Goal: Communication & Community: Participate in discussion

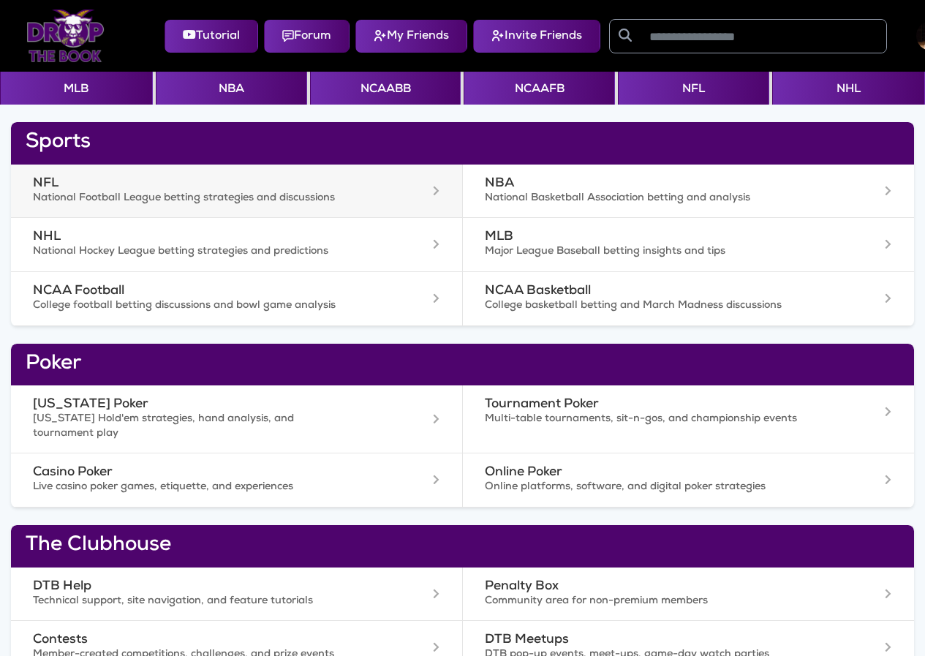
click at [363, 204] on div "NFL National Football League betting strategies and discussions" at bounding box center [237, 191] width 422 height 30
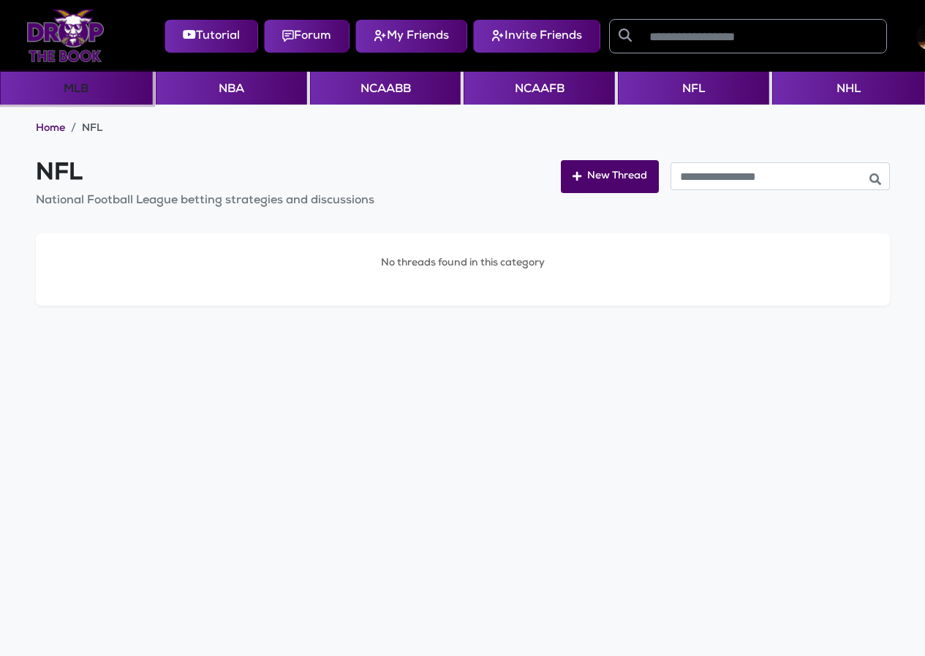
click at [97, 99] on button "MLB" at bounding box center [76, 88] width 153 height 33
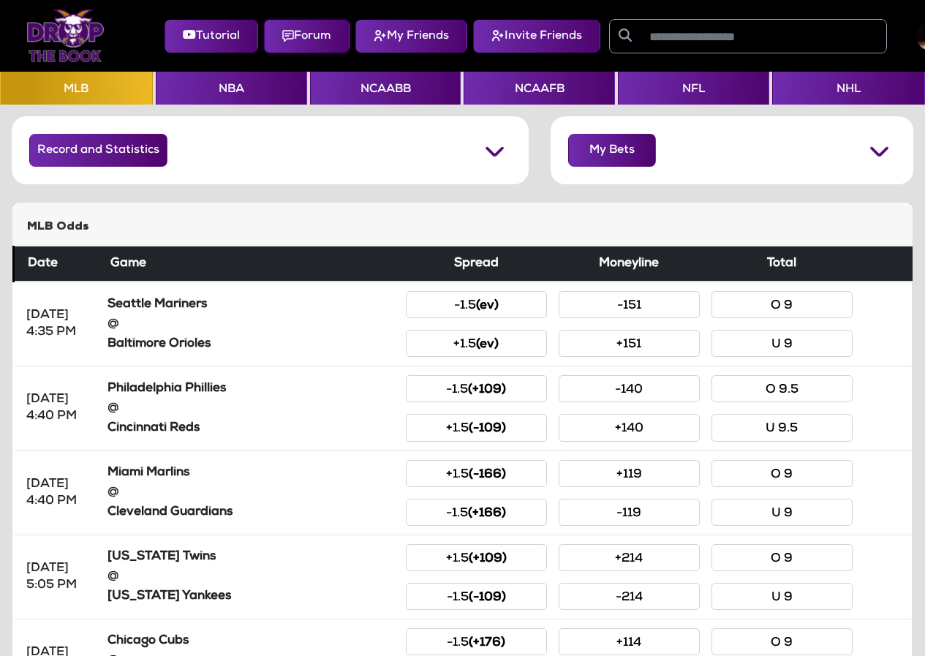
click at [297, 32] on button "Forum" at bounding box center [307, 36] width 86 height 33
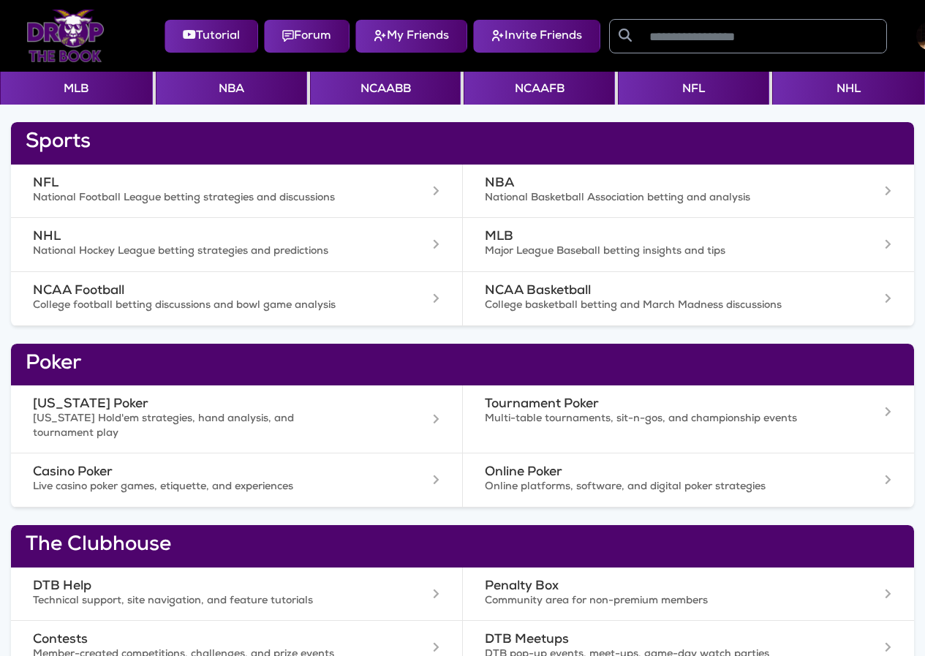
click at [69, 26] on img at bounding box center [65, 36] width 78 height 53
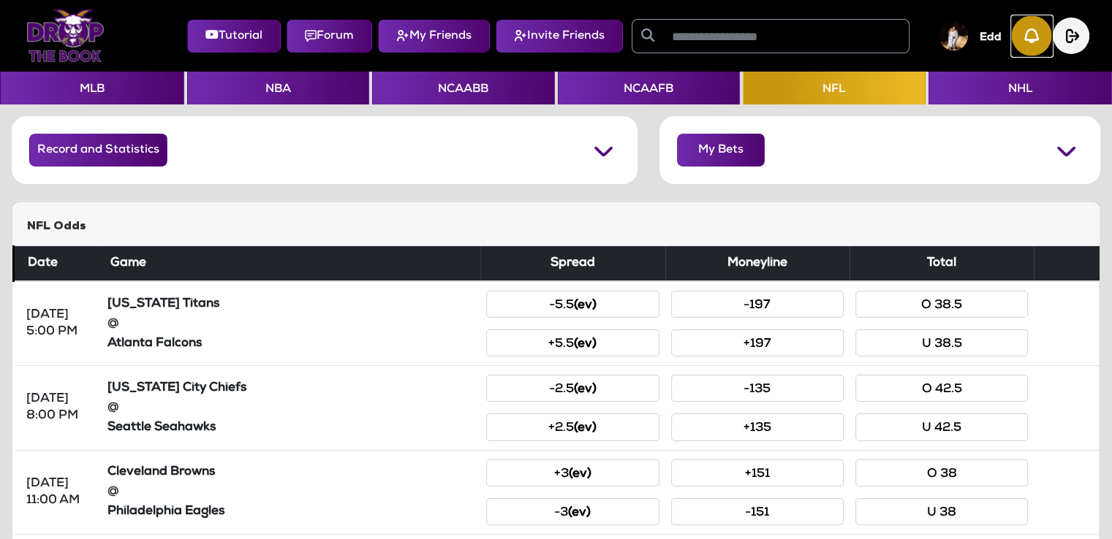
click at [935, 45] on img "button" at bounding box center [1032, 36] width 40 height 40
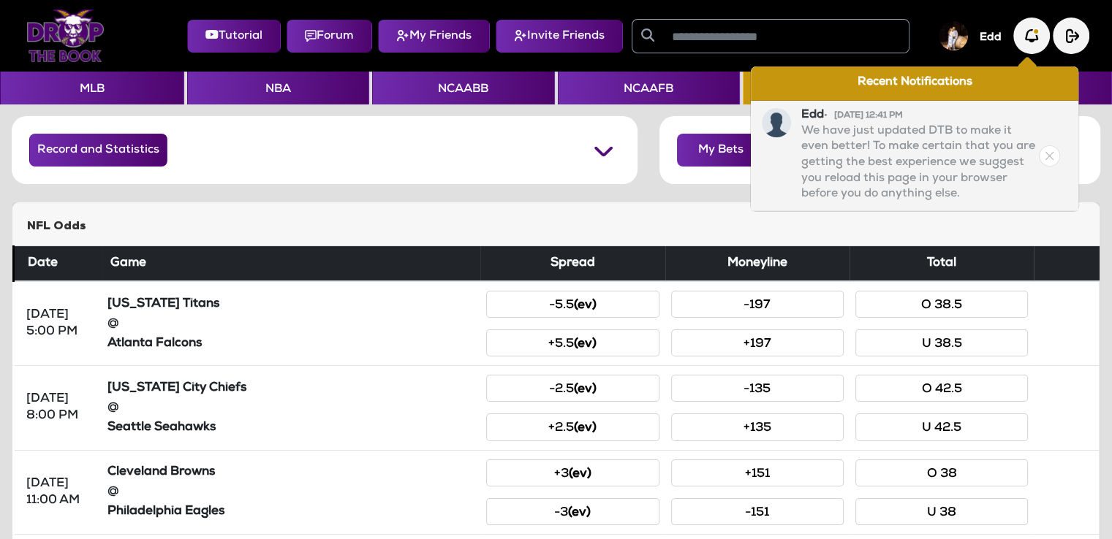
click at [870, 152] on p "We have just updated DTB to make it even better! To make certain that you are g…" at bounding box center [918, 164] width 235 height 80
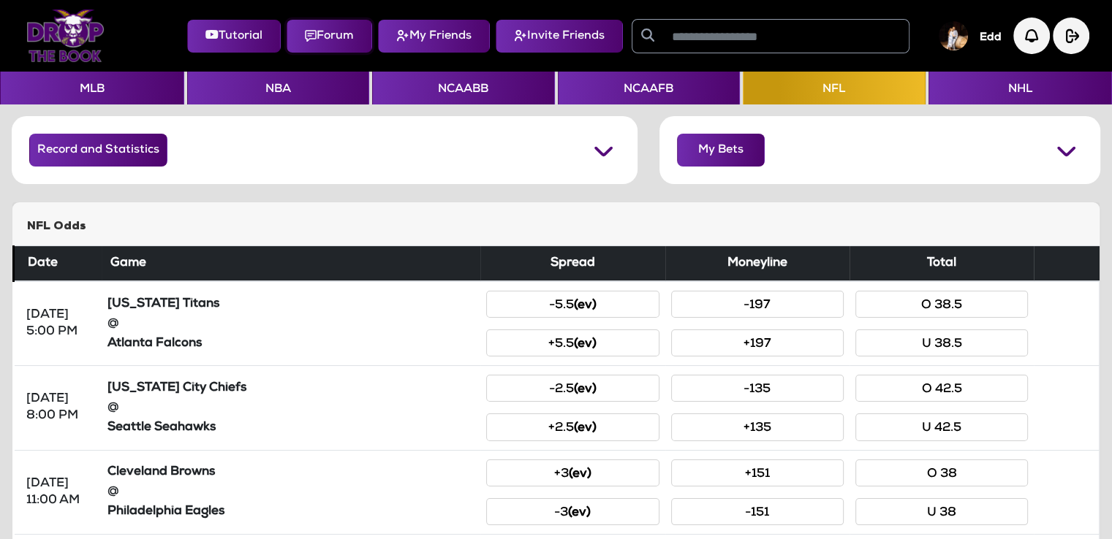
click at [319, 39] on button "Forum" at bounding box center [329, 36] width 86 height 33
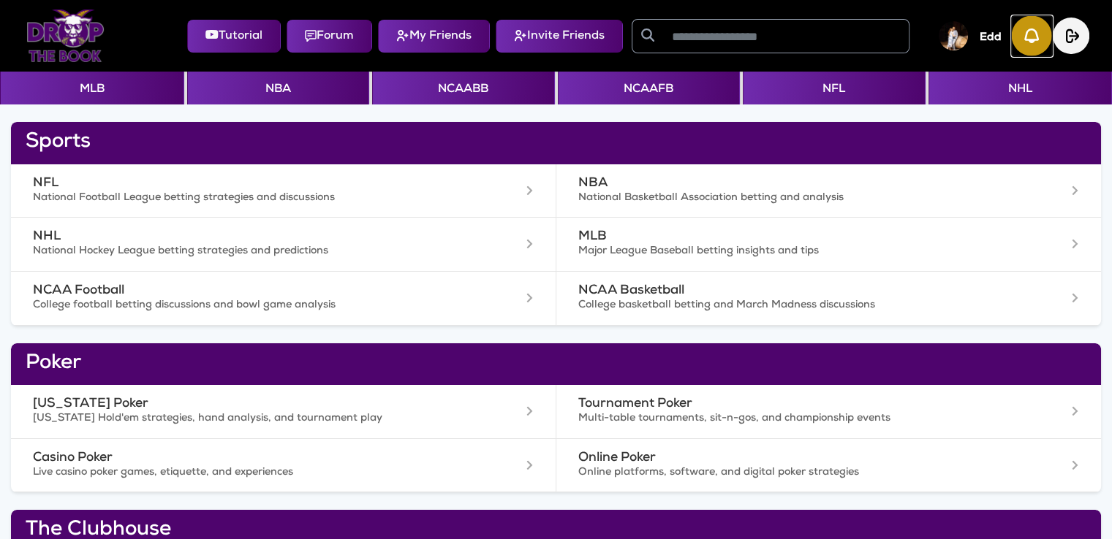
click at [1034, 31] on img "button" at bounding box center [1032, 36] width 40 height 40
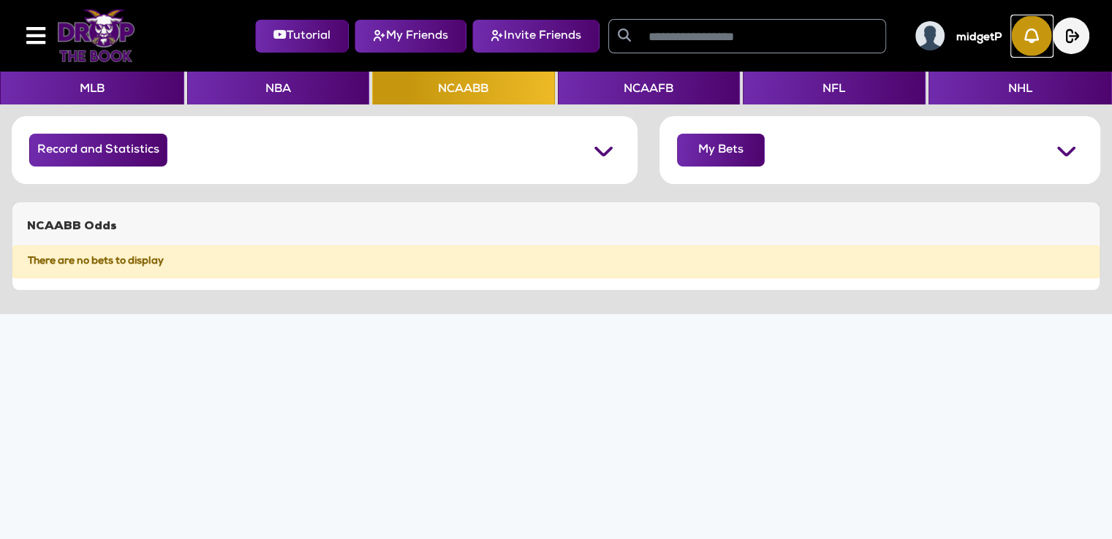
click at [1023, 47] on img "button" at bounding box center [1032, 36] width 40 height 40
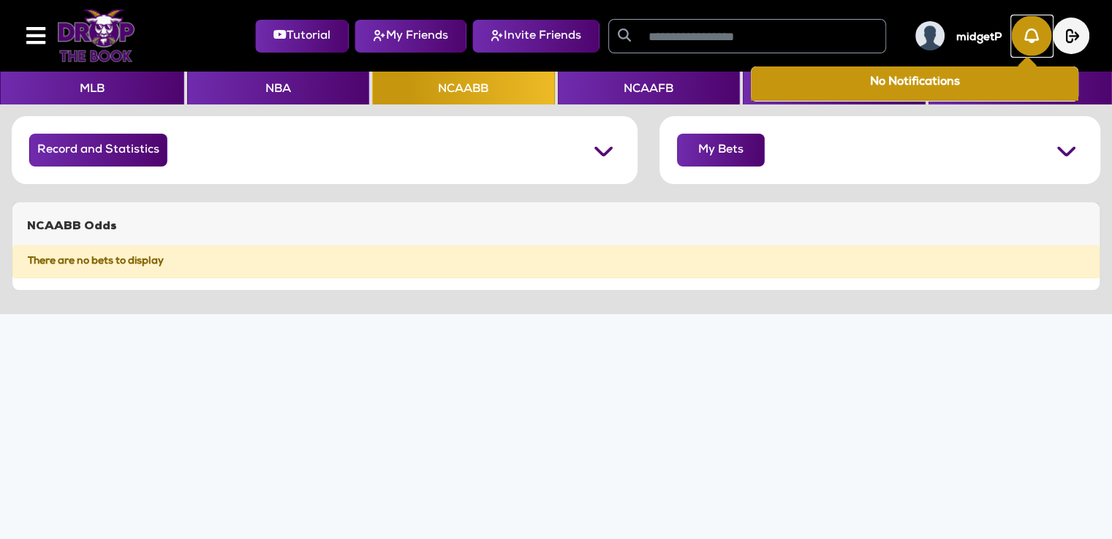
click at [1023, 45] on img "button" at bounding box center [1032, 36] width 40 height 40
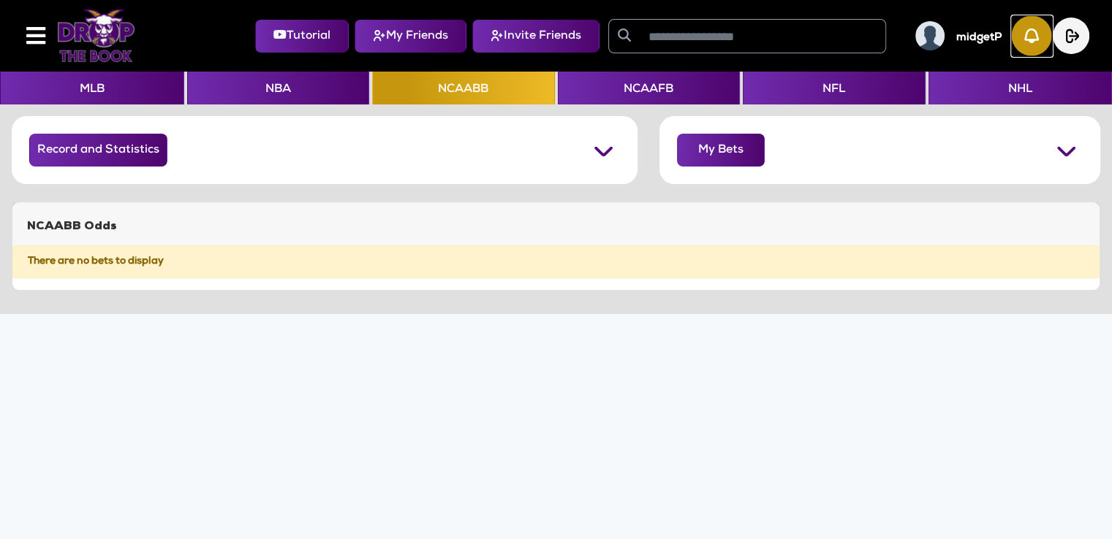
click at [1033, 31] on img "button" at bounding box center [1032, 36] width 40 height 40
